Goal: Information Seeking & Learning: Check status

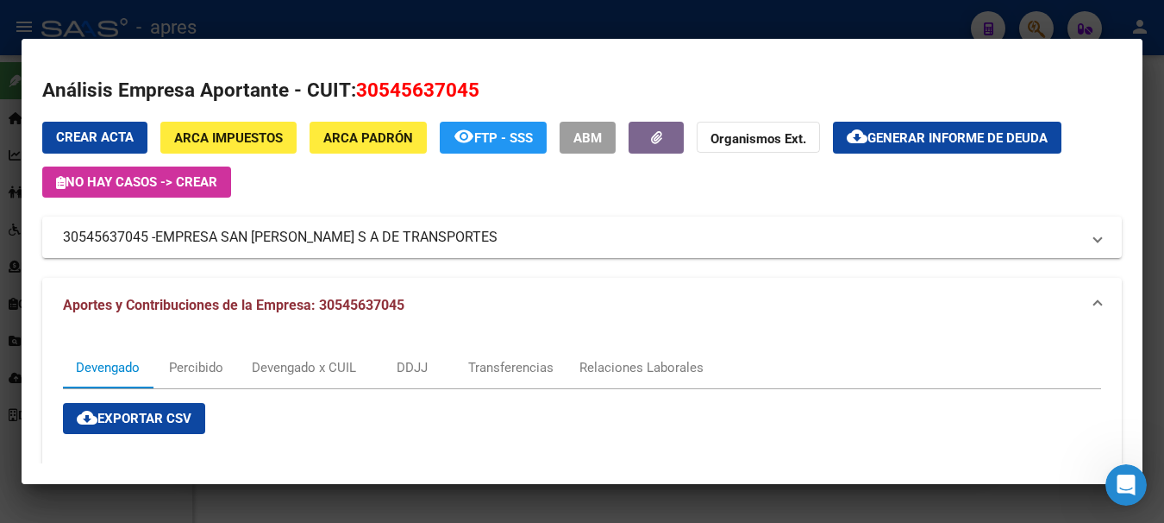
scroll to position [690, 0]
click at [373, 28] on div at bounding box center [582, 261] width 1164 height 523
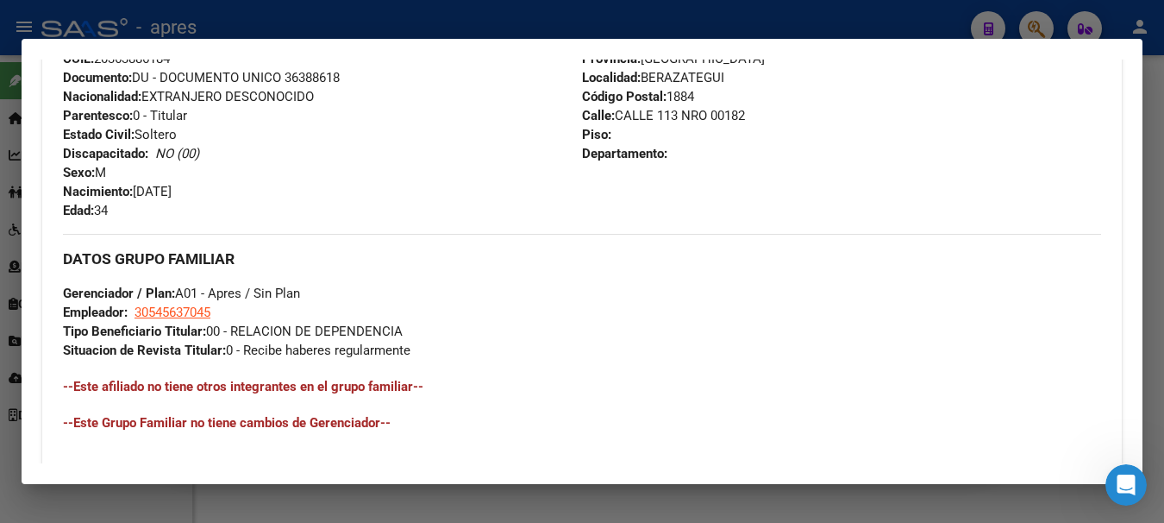
click at [319, 18] on div at bounding box center [582, 261] width 1164 height 523
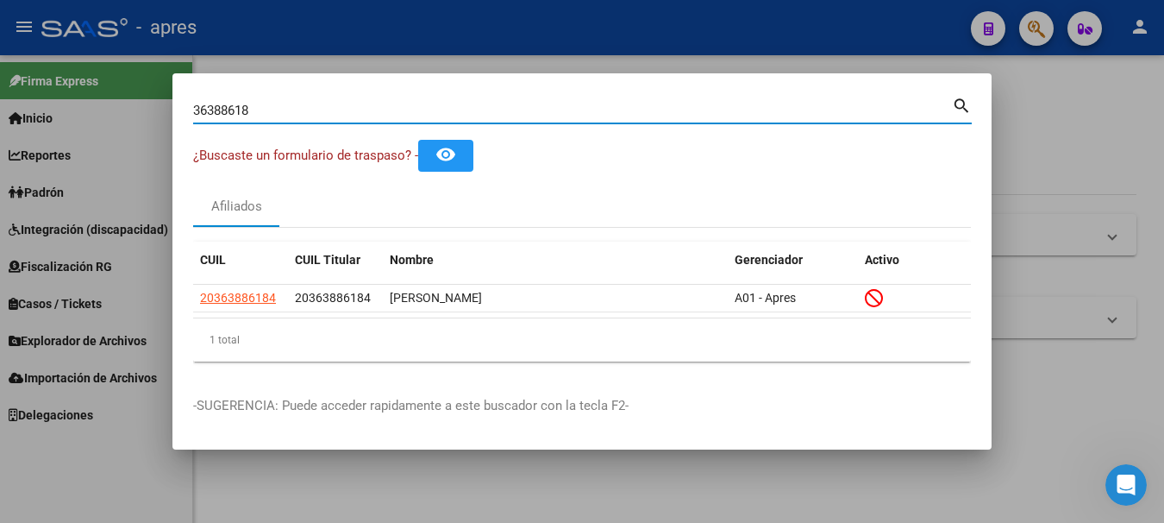
drag, startPoint x: 273, startPoint y: 112, endPoint x: -7, endPoint y: 159, distance: 284.2
click at [0, 159] on html "menu - apres person Firma Express Inicio Calendario SSS Instructivos Contacto O…" at bounding box center [582, 261] width 1164 height 523
paste input "20411637965"
type input "41163796"
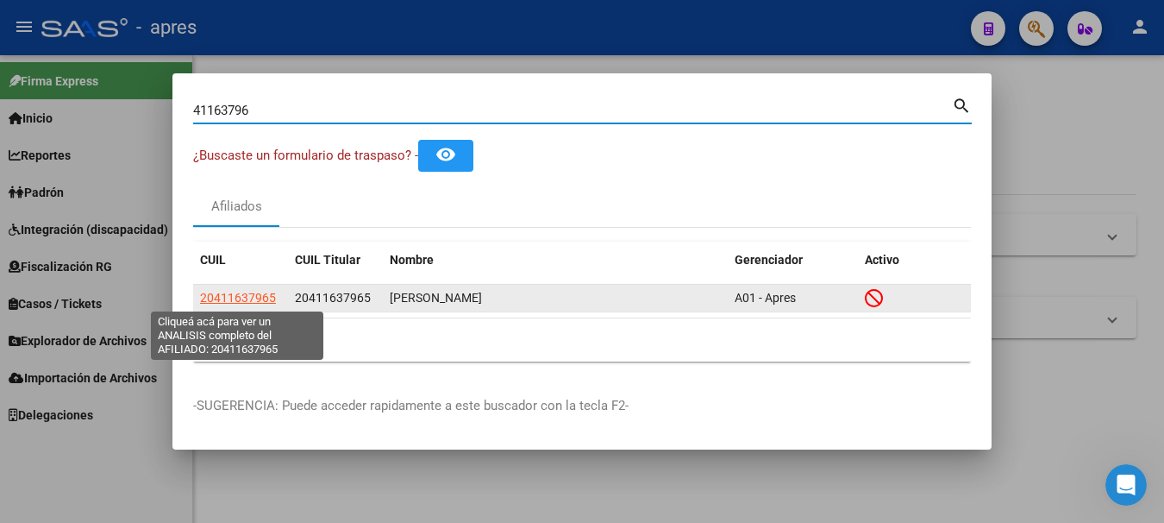
click at [234, 298] on span "20411637965" at bounding box center [238, 298] width 76 height 14
type textarea "20411637965"
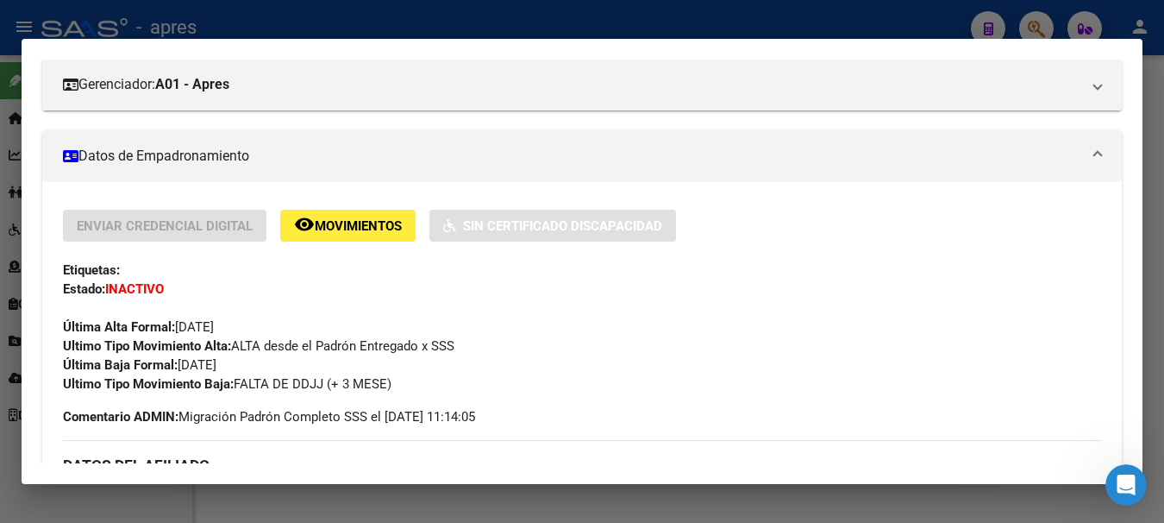
scroll to position [83, 0]
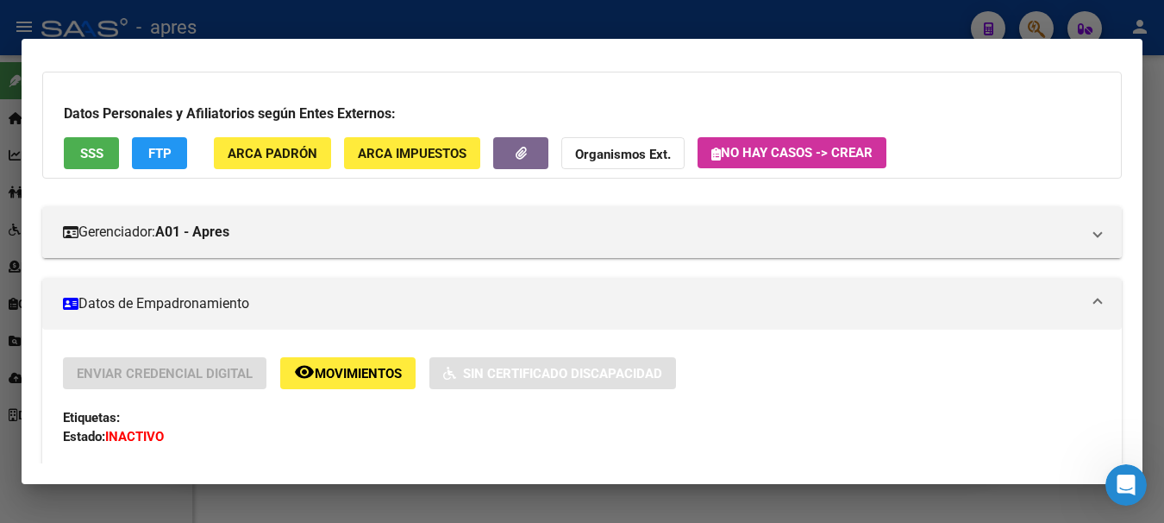
click at [98, 154] on span "SSS" at bounding box center [91, 154] width 23 height 16
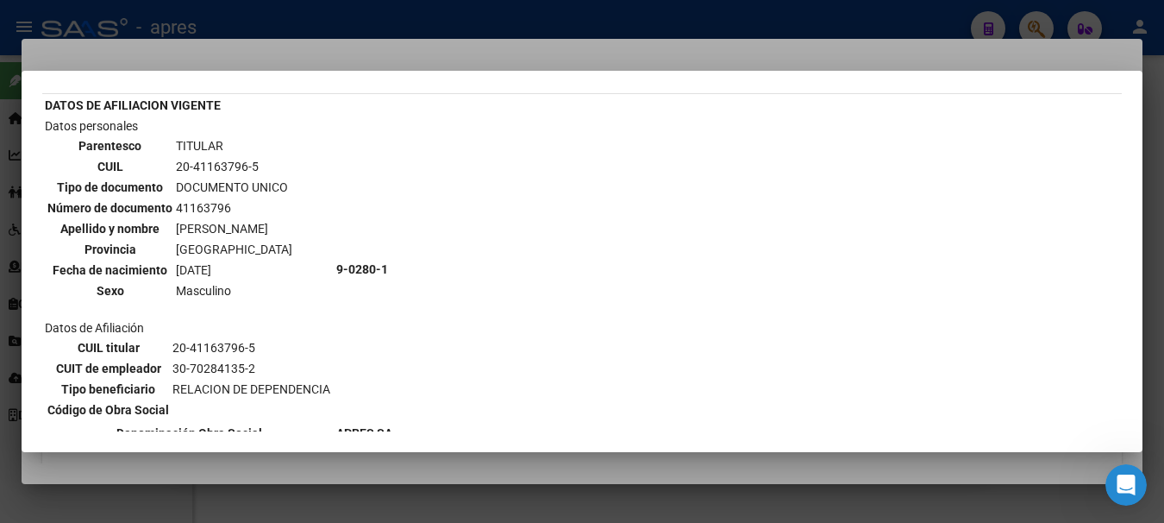
scroll to position [0, 0]
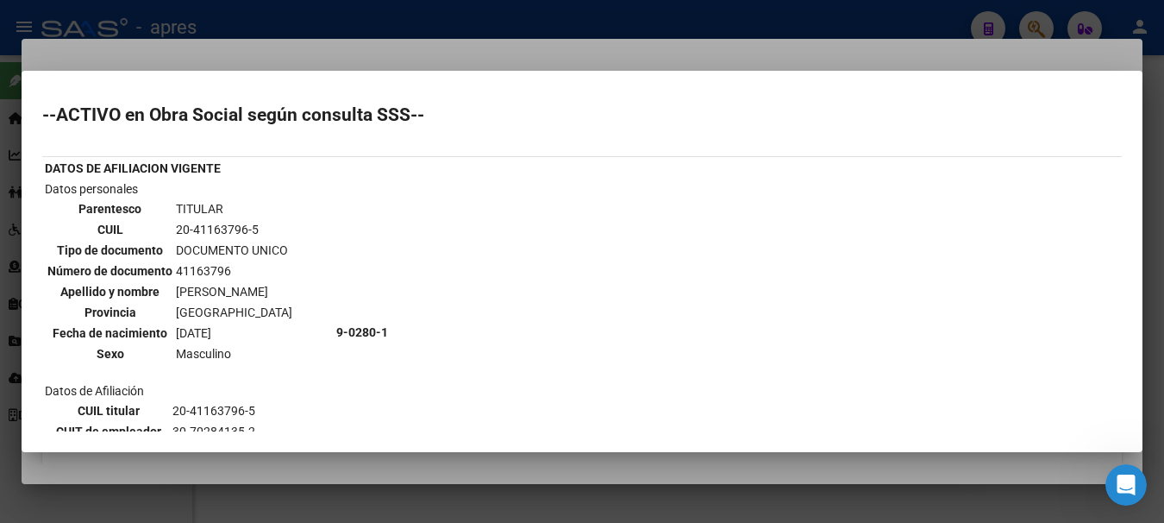
click at [465, 51] on div at bounding box center [582, 261] width 1164 height 523
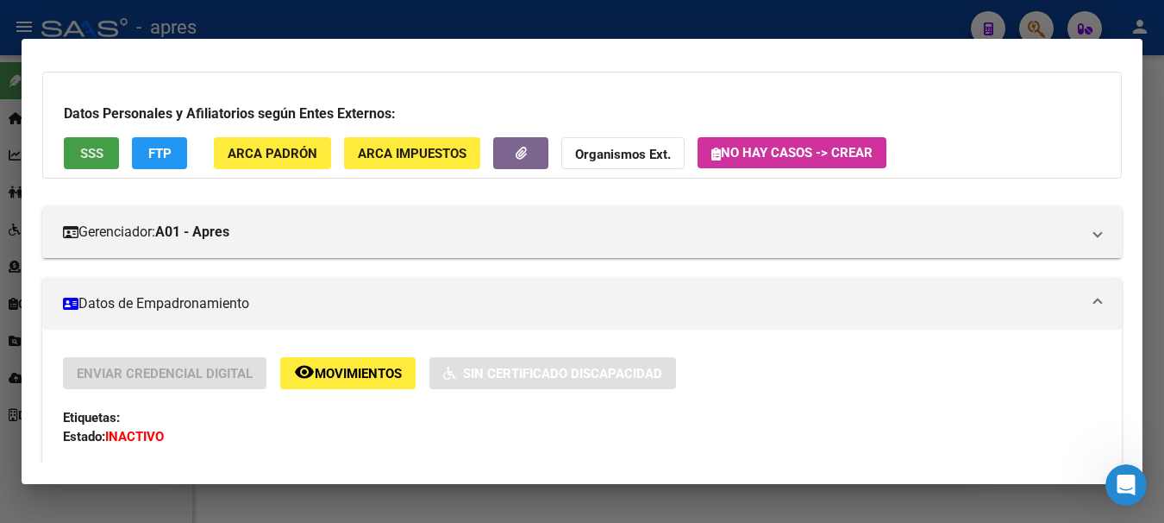
click at [104, 139] on button "SSS" at bounding box center [91, 153] width 55 height 32
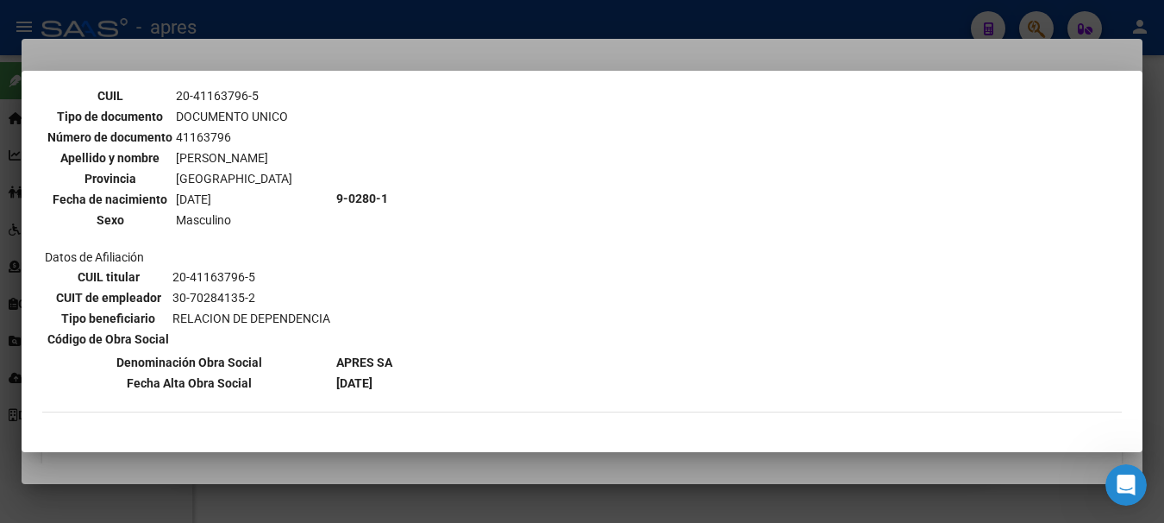
scroll to position [47, 0]
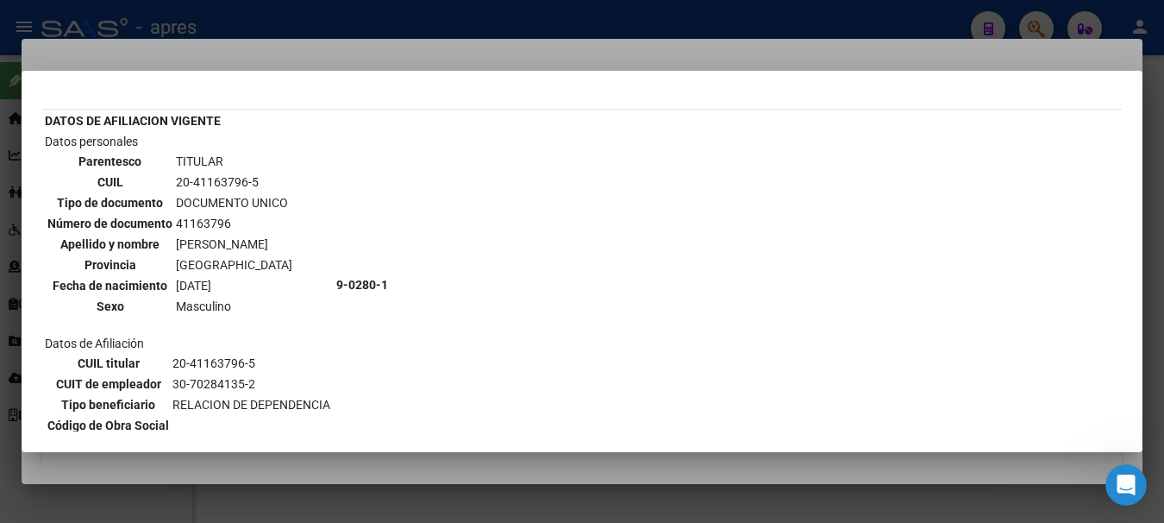
click at [563, 16] on div at bounding box center [582, 261] width 1164 height 523
